Goal: Find specific page/section

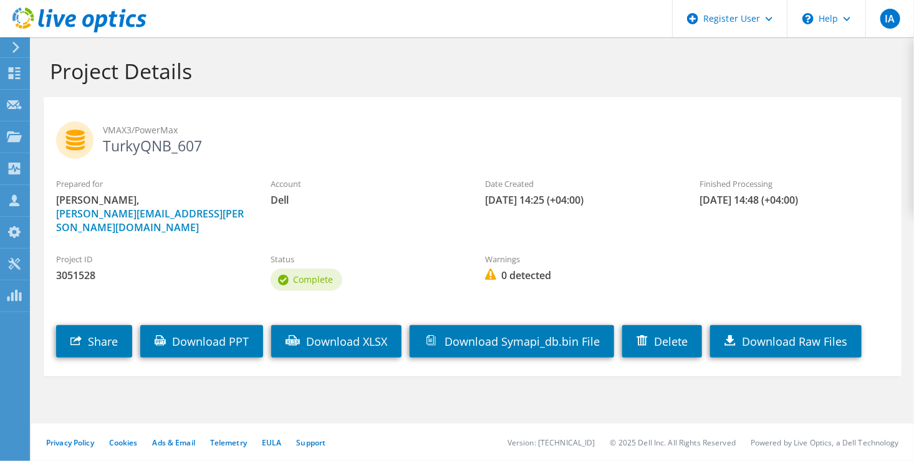
drag, startPoint x: 199, startPoint y: 146, endPoint x: 98, endPoint y: 148, distance: 101.0
click at [98, 148] on h2 "VMAX3/PowerMax TurkyQNB_607" at bounding box center [472, 137] width 833 height 31
click at [176, 144] on h2 "VMAX3/PowerMax TurkyQNB_607" at bounding box center [472, 137] width 833 height 31
drag, startPoint x: 176, startPoint y: 144, endPoint x: 103, endPoint y: 140, distance: 73.7
click at [103, 140] on h2 "VMAX3/PowerMax TurkyQNB_607" at bounding box center [472, 137] width 833 height 31
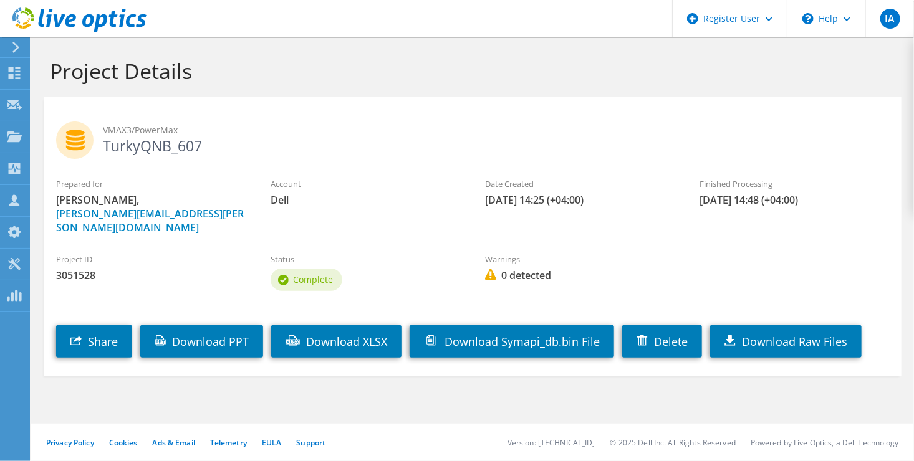
click at [133, 253] on label "Project ID" at bounding box center [151, 259] width 190 height 12
click at [21, 70] on icon at bounding box center [14, 73] width 15 height 12
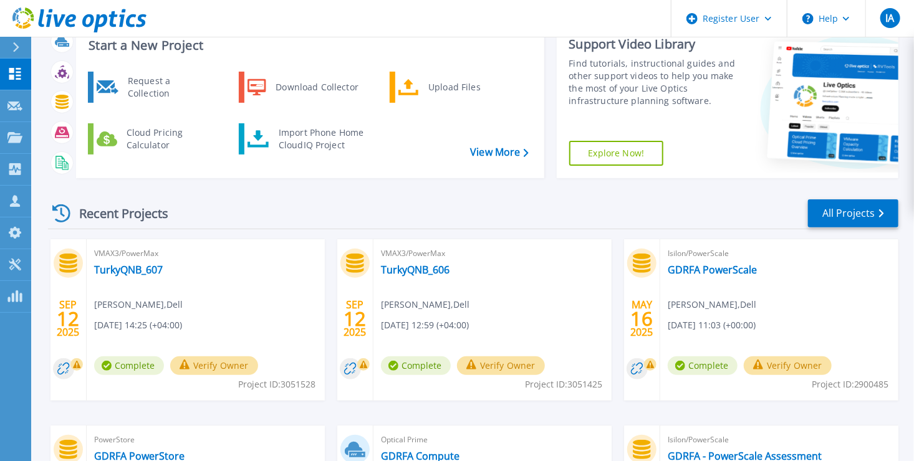
scroll to position [92, 0]
